Goal: Task Accomplishment & Management: Manage account settings

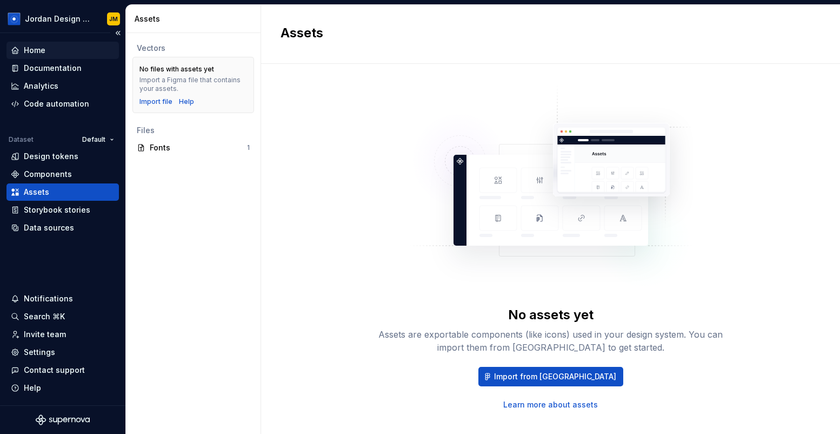
click at [68, 45] on div "Home" at bounding box center [63, 50] width 104 height 11
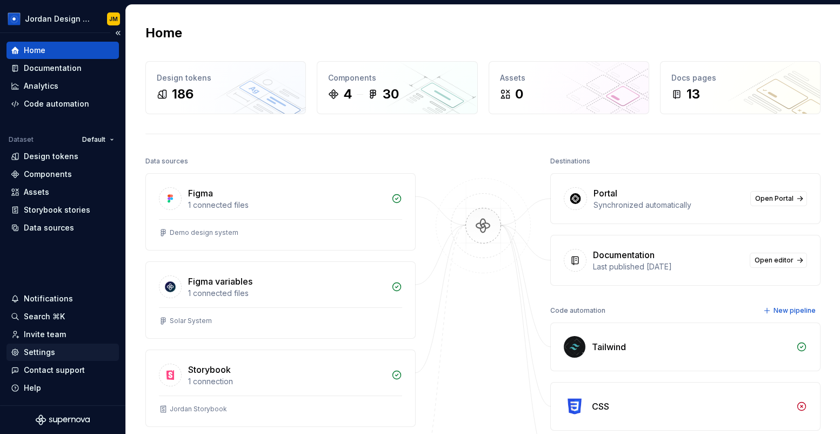
click at [44, 355] on div "Settings" at bounding box center [39, 352] width 31 height 11
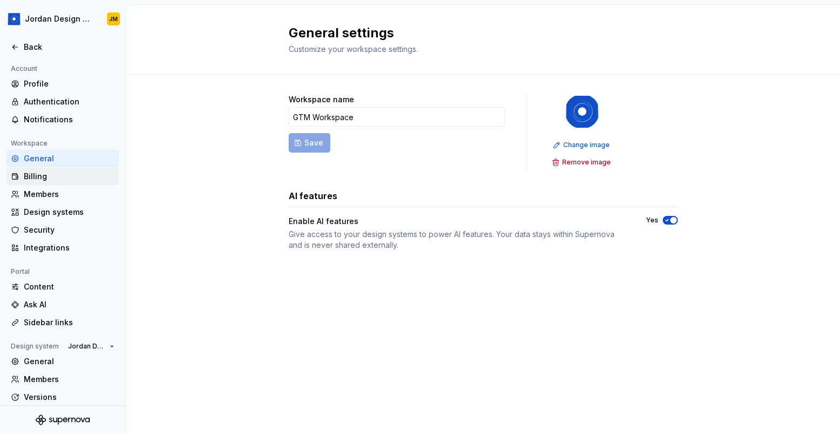
click at [55, 181] on div "Billing" at bounding box center [69, 176] width 91 height 11
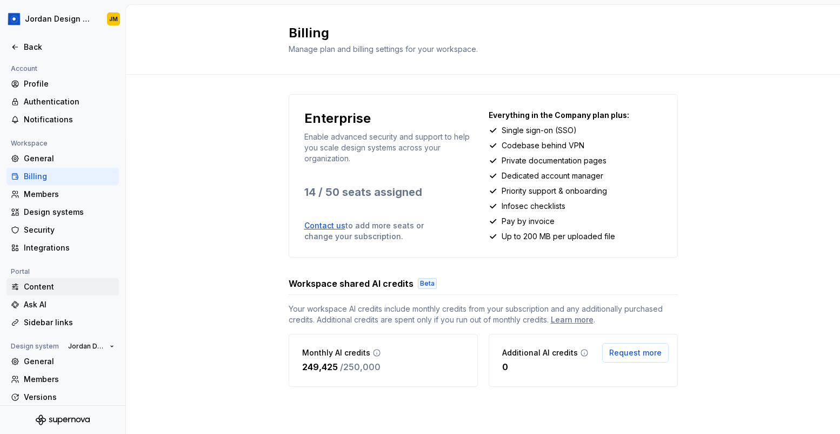
click at [49, 285] on div "Content" at bounding box center [69, 286] width 91 height 11
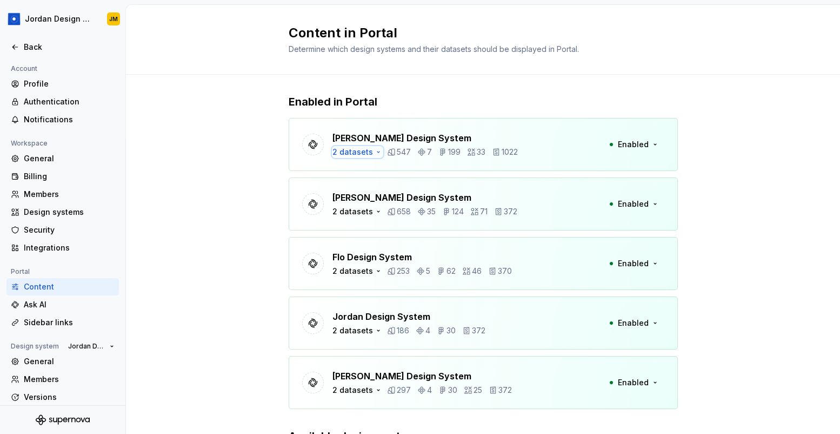
click at [374, 151] on icon "button" at bounding box center [378, 152] width 9 height 9
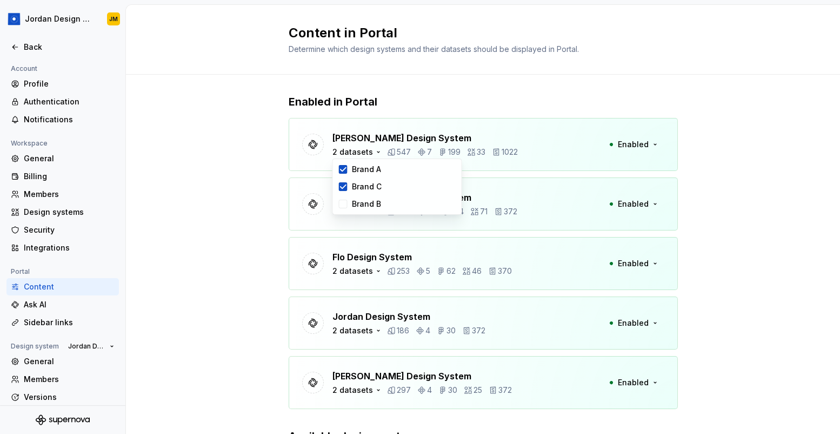
click at [286, 163] on div "Enabled in Portal [PERSON_NAME] Design System 2 datasets 547 7 199 33 1022 Enab…" at bounding box center [483, 308] width 714 height 467
click at [66, 303] on div "Ask AI" at bounding box center [69, 304] width 91 height 11
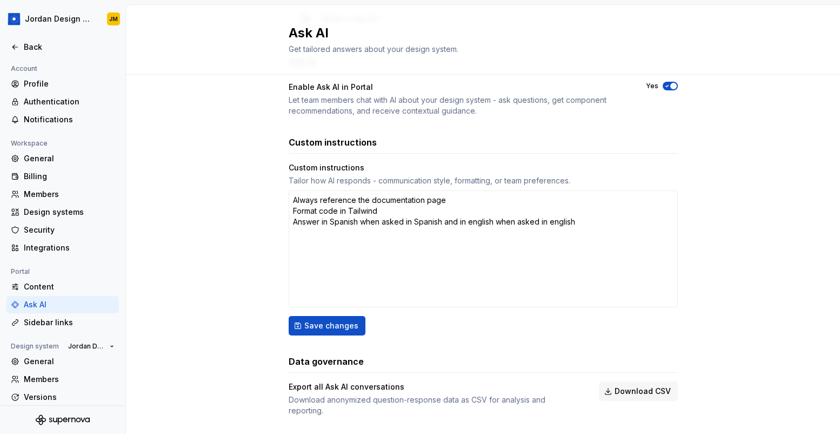
scroll to position [95, 0]
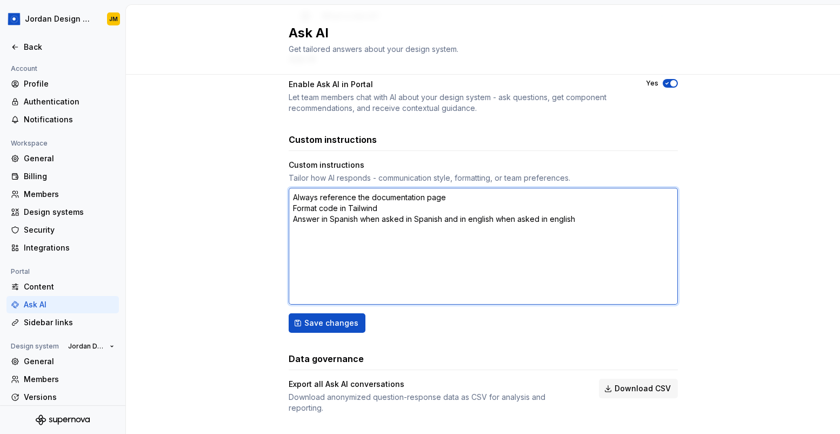
click at [587, 220] on textarea "Always reference the documentation page Format code in Tailwind Answer in Spani…" at bounding box center [483, 246] width 389 height 117
click at [384, 208] on textarea "Always reference the documentation page Format code in Tailwind Answer in Spani…" at bounding box center [483, 246] width 389 height 117
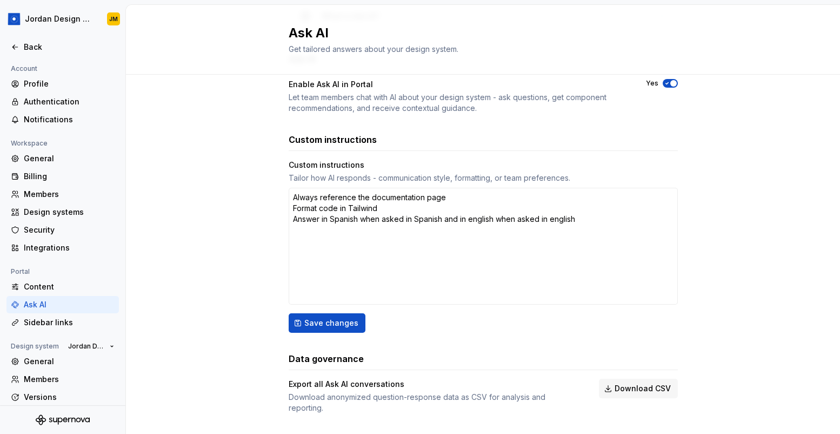
type textarea "*"
